Goal: Information Seeking & Learning: Find specific fact

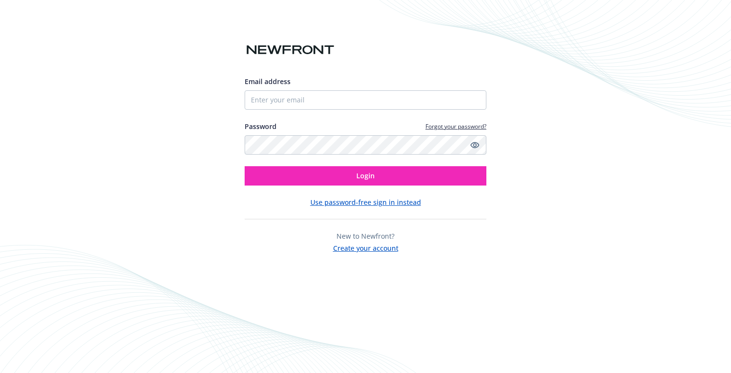
type input "[EMAIL_ADDRESS][DOMAIN_NAME]"
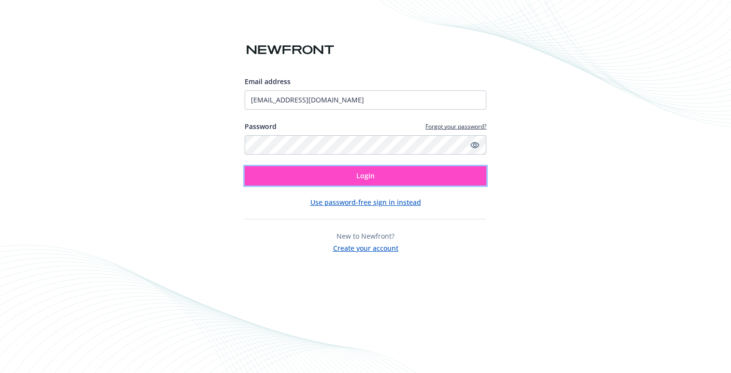
click at [323, 177] on button "Login" at bounding box center [366, 175] width 242 height 19
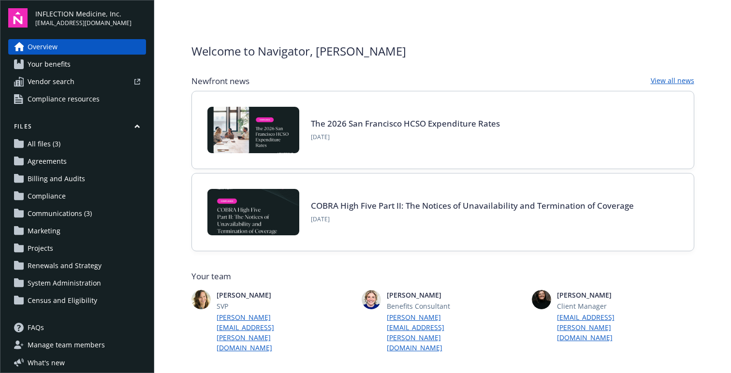
click at [55, 61] on span "Your benefits" at bounding box center [49, 64] width 43 height 15
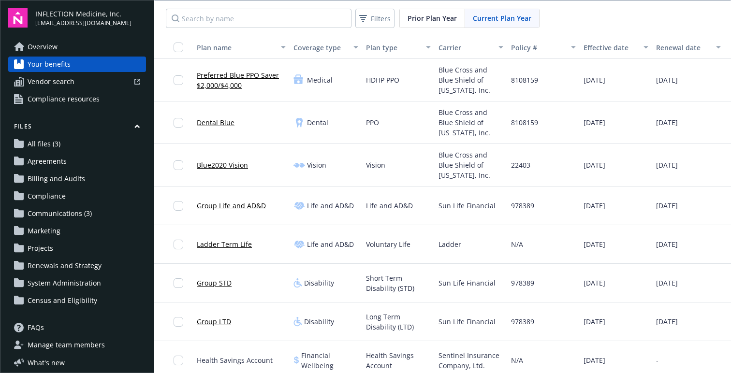
click at [218, 166] on link "Blue2020 Vision" at bounding box center [222, 165] width 51 height 10
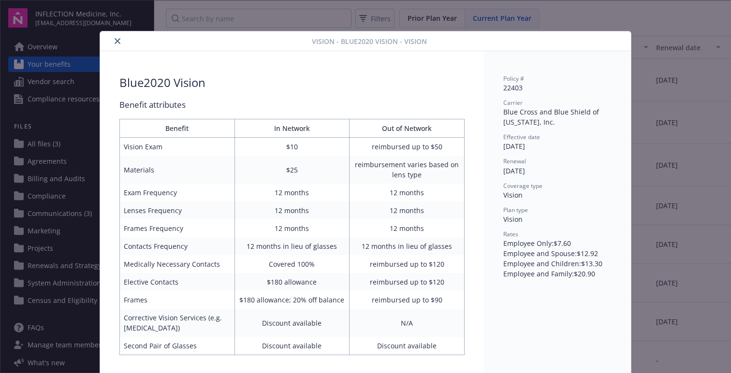
click at [116, 42] on icon "close" at bounding box center [118, 41] width 6 height 6
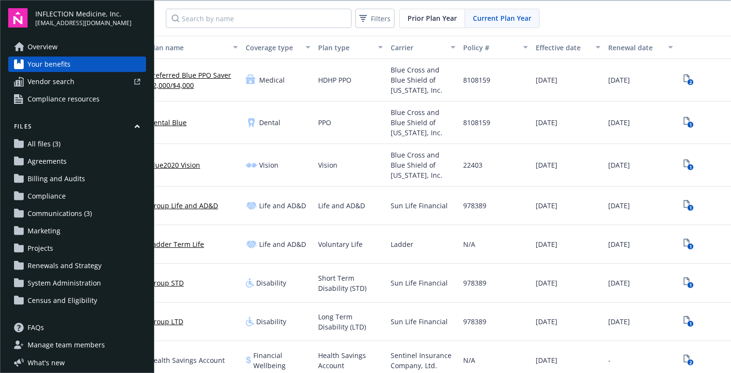
scroll to position [0, 66]
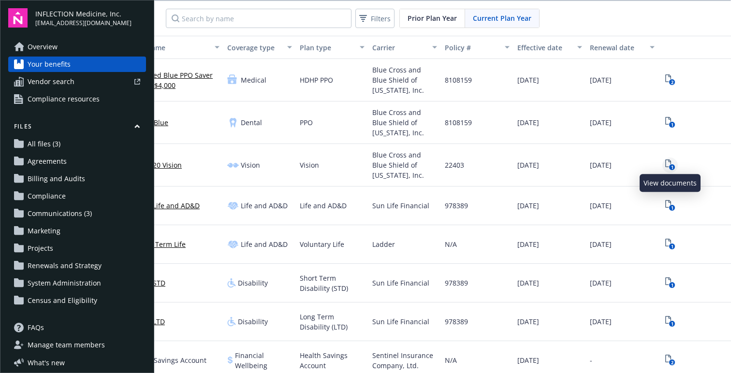
click at [667, 163] on icon "1" at bounding box center [670, 165] width 10 height 11
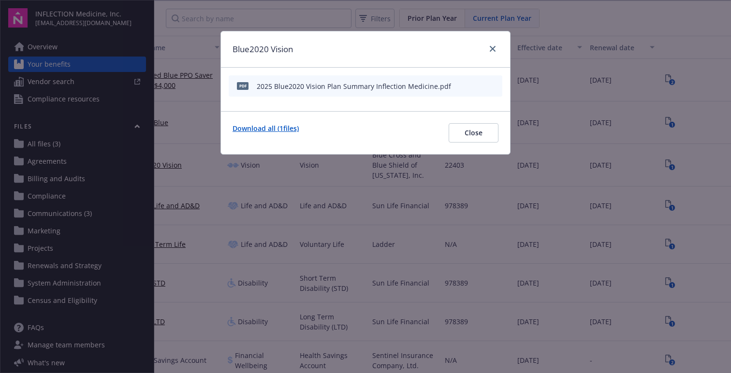
click at [277, 128] on link "Download all ( 1 files)" at bounding box center [266, 132] width 66 height 19
click at [492, 49] on icon "close" at bounding box center [493, 49] width 6 height 6
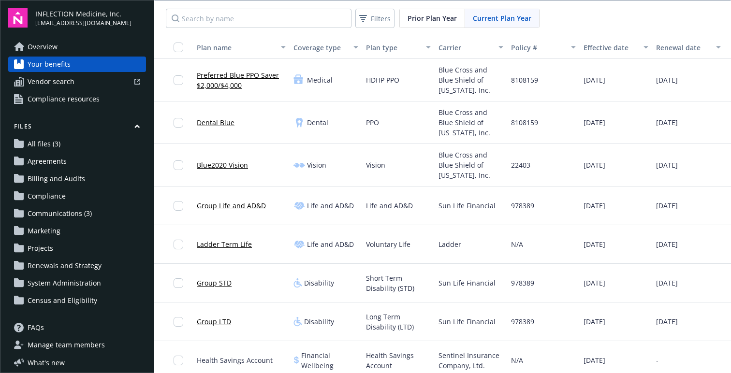
click at [240, 168] on link "Blue2020 Vision" at bounding box center [222, 165] width 51 height 10
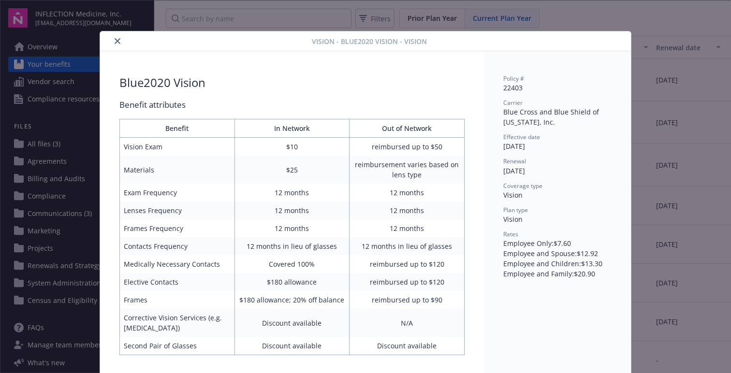
click at [121, 42] on button "close" at bounding box center [118, 41] width 12 height 12
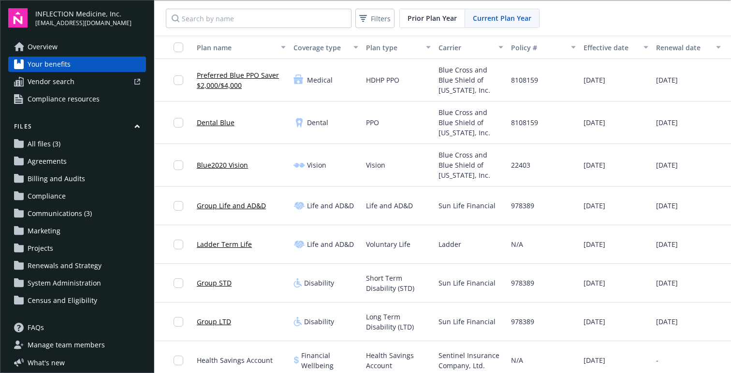
click at [233, 168] on link "Blue2020 Vision" at bounding box center [222, 165] width 51 height 10
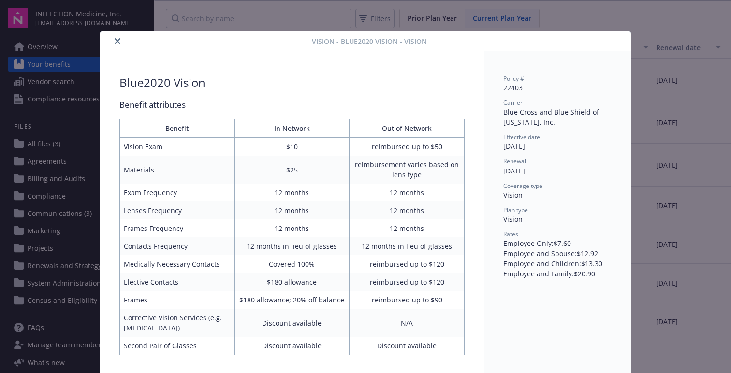
click at [115, 43] on icon "close" at bounding box center [118, 41] width 6 height 6
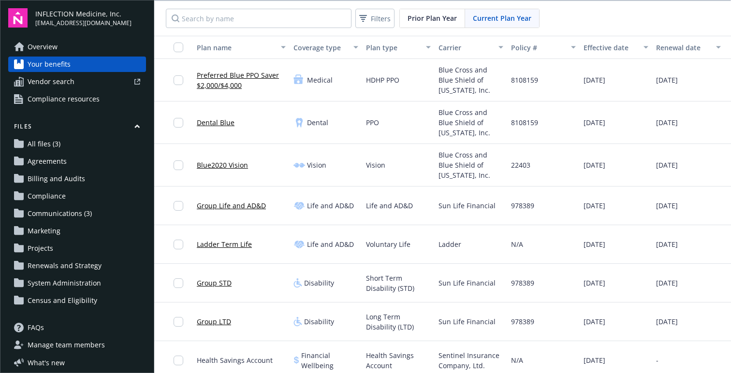
click at [234, 79] on link "Preferred Blue PPO Saver $2,000/$4,000" at bounding box center [241, 80] width 89 height 20
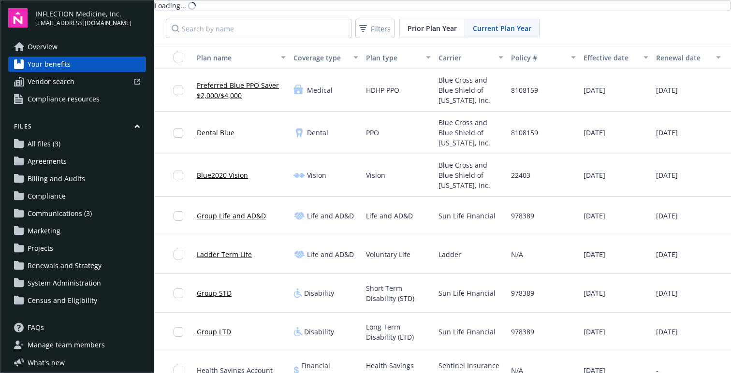
click at [223, 90] on link "Preferred Blue PPO Saver $2,000/$4,000" at bounding box center [241, 90] width 89 height 20
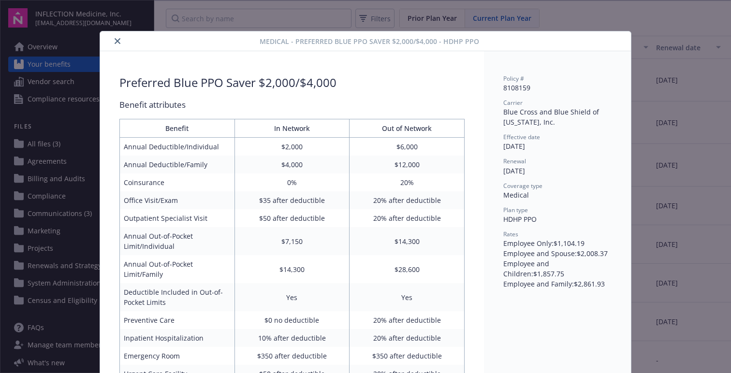
scroll to position [29, 0]
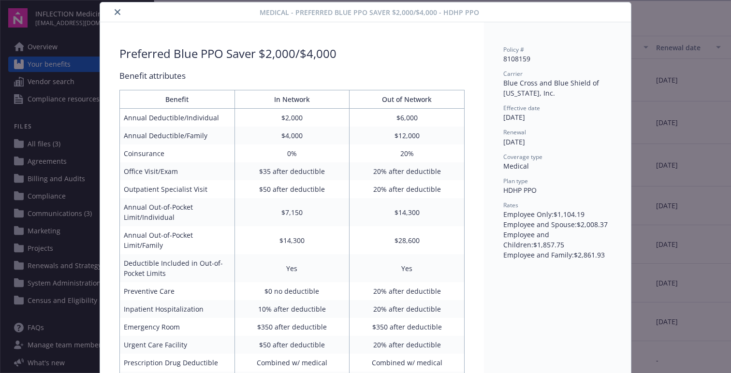
click at [115, 11] on icon "close" at bounding box center [118, 12] width 6 height 6
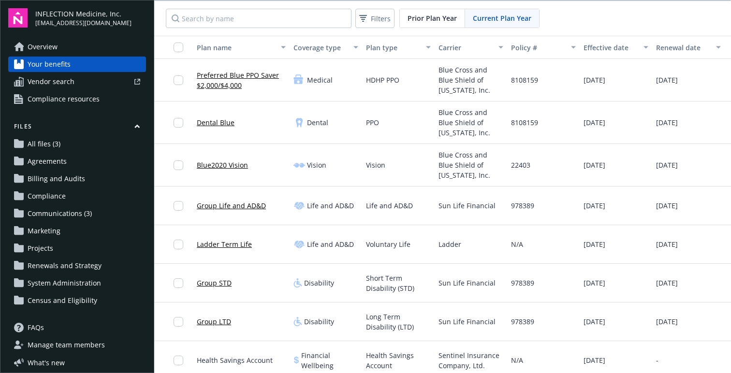
click at [224, 164] on link "Blue2020 Vision" at bounding box center [222, 165] width 51 height 10
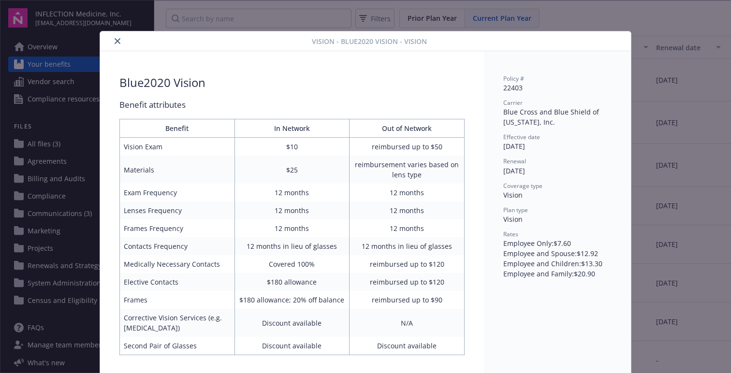
scroll to position [3, 0]
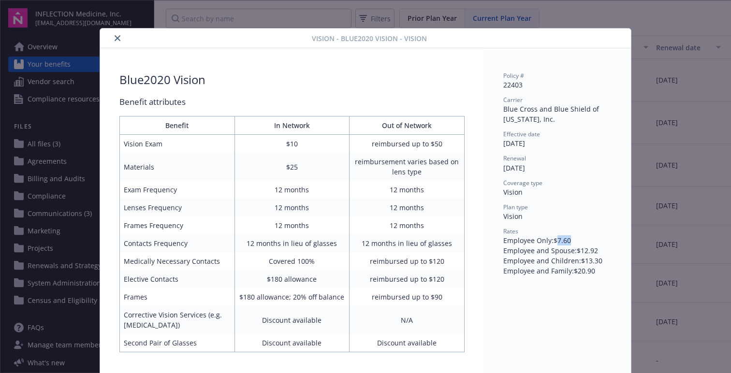
drag, startPoint x: 571, startPoint y: 242, endPoint x: 557, endPoint y: 242, distance: 14.5
click at [557, 242] on div "Employee Only : $7.60" at bounding box center [557, 240] width 108 height 10
copy div "7.60"
drag, startPoint x: 581, startPoint y: 251, endPoint x: 597, endPoint y: 251, distance: 16.4
click at [597, 251] on div "Employee and Spouse : $12.92" at bounding box center [557, 251] width 108 height 10
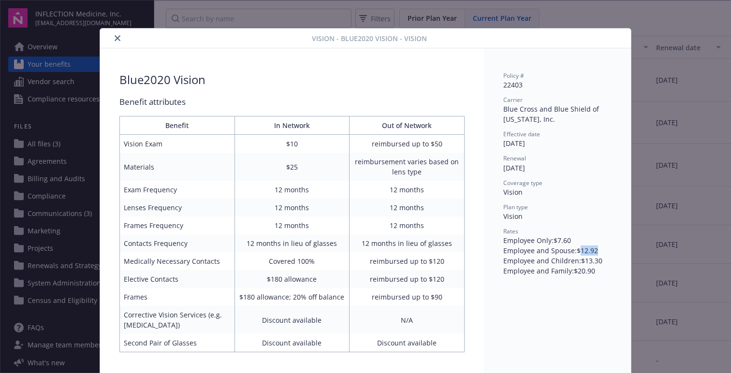
copy div "12.92"
drag, startPoint x: 600, startPoint y: 261, endPoint x: 584, endPoint y: 261, distance: 15.5
click at [584, 261] on div "Employee and Children : $13.30" at bounding box center [557, 261] width 108 height 10
copy div "13.30"
drag, startPoint x: 595, startPoint y: 273, endPoint x: 579, endPoint y: 272, distance: 16.0
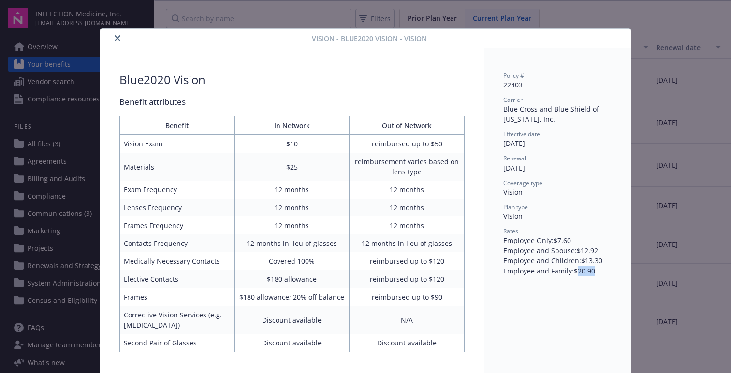
click at [579, 272] on div "Employee and Family : $20.90" at bounding box center [557, 271] width 108 height 10
copy div "20.90"
click at [117, 36] on icon "close" at bounding box center [118, 38] width 6 height 6
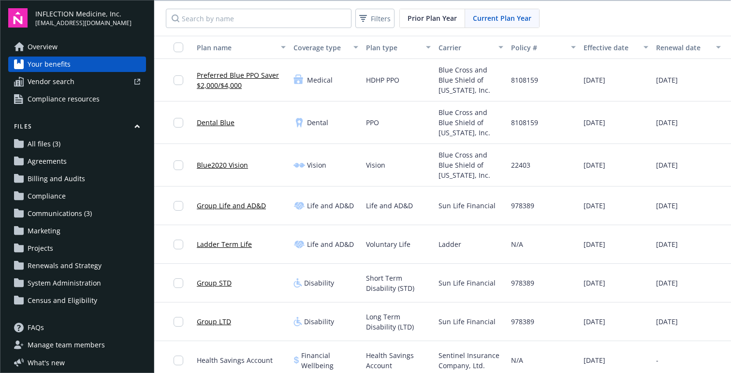
click at [215, 123] on link "Dental Blue" at bounding box center [216, 122] width 38 height 10
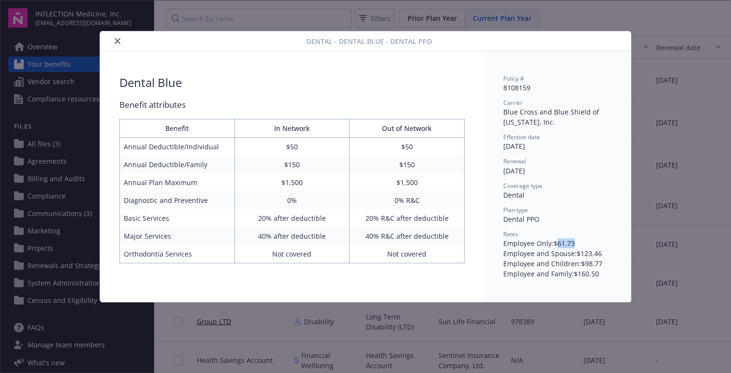
drag, startPoint x: 575, startPoint y: 244, endPoint x: 557, endPoint y: 244, distance: 17.4
click at [557, 244] on div "Employee Only : $61.73" at bounding box center [557, 243] width 108 height 10
copy div "61.73"
drag, startPoint x: 602, startPoint y: 253, endPoint x: 580, endPoint y: 253, distance: 21.8
click at [580, 253] on div "Employee and Spouse : $123.46" at bounding box center [557, 253] width 108 height 10
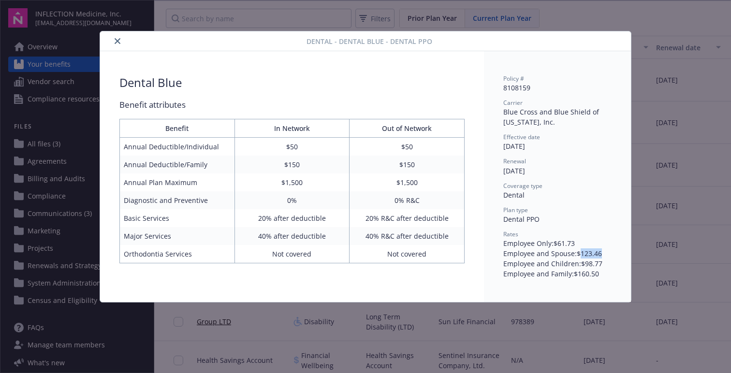
copy div "123.46"
drag, startPoint x: 601, startPoint y: 264, endPoint x: 583, endPoint y: 263, distance: 17.4
click at [583, 263] on div "Employee and Children : $98.77" at bounding box center [557, 264] width 108 height 10
copy div "98.77"
drag, startPoint x: 598, startPoint y: 275, endPoint x: 579, endPoint y: 275, distance: 19.3
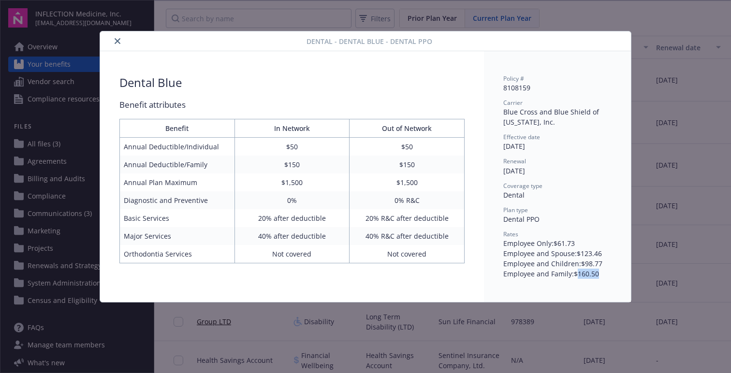
click at [579, 275] on div "Employee and Family : $160.50" at bounding box center [557, 274] width 108 height 10
copy div "160.50"
